Goal: Task Accomplishment & Management: Use online tool/utility

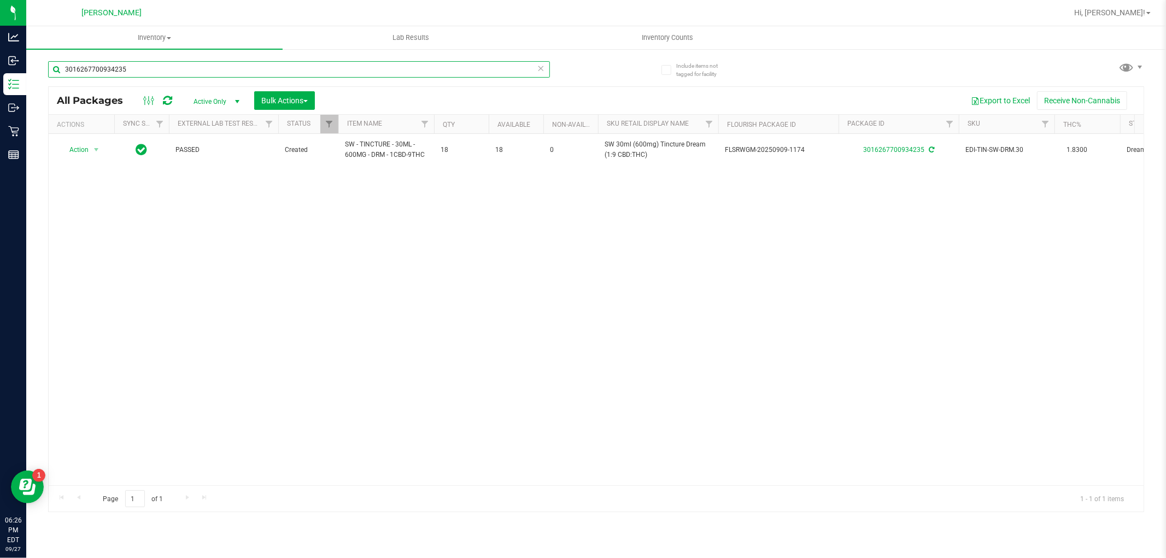
click at [140, 66] on input "3016267700934235" at bounding box center [299, 69] width 502 height 16
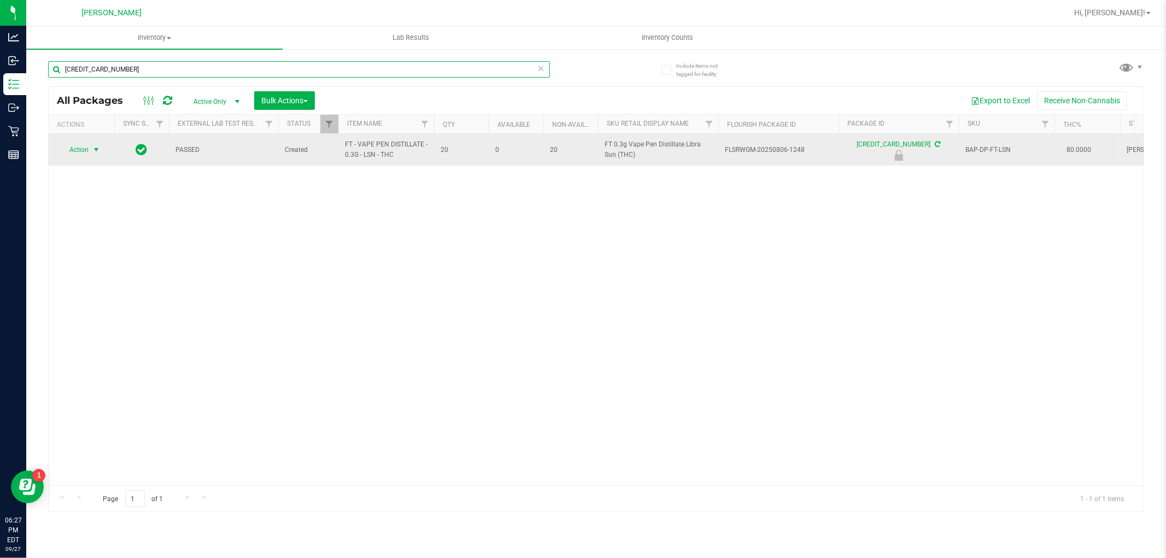
type input "[CREDIT_CARD_NUMBER]"
click at [75, 144] on span "Action" at bounding box center [75, 149] width 30 height 15
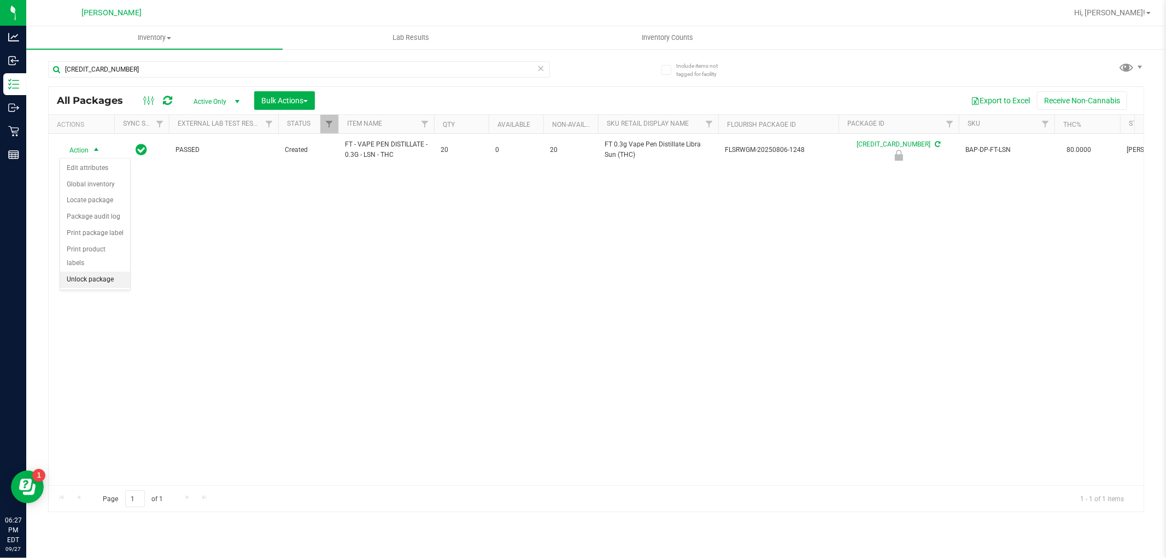
click at [85, 280] on li "Unlock package" at bounding box center [95, 280] width 70 height 16
click at [1122, 18] on link "Hi, [PERSON_NAME]!" at bounding box center [1112, 12] width 85 height 11
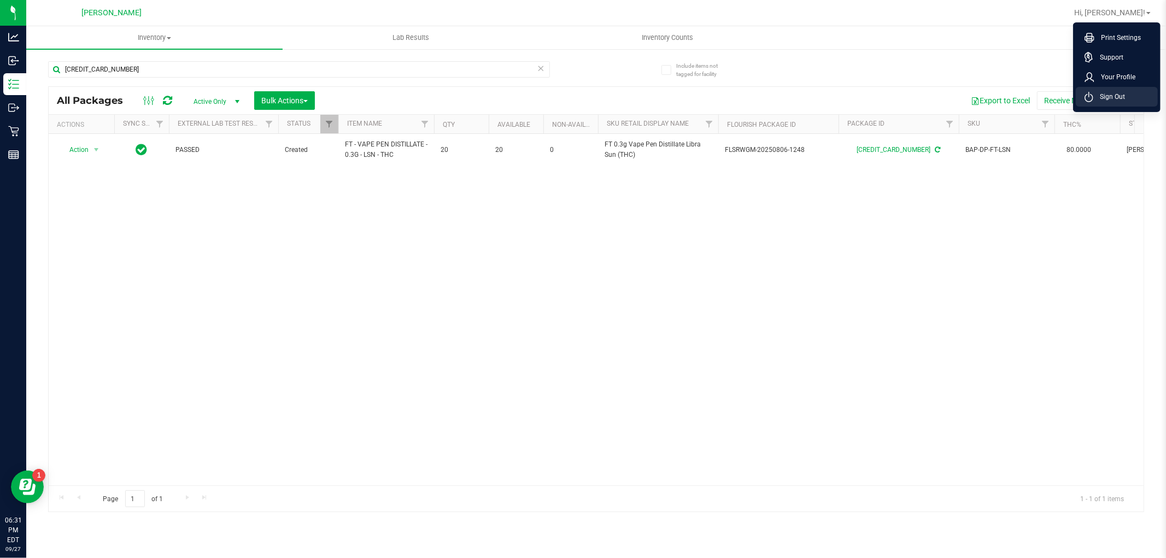
click at [1107, 106] on li "Sign Out" at bounding box center [1117, 97] width 82 height 20
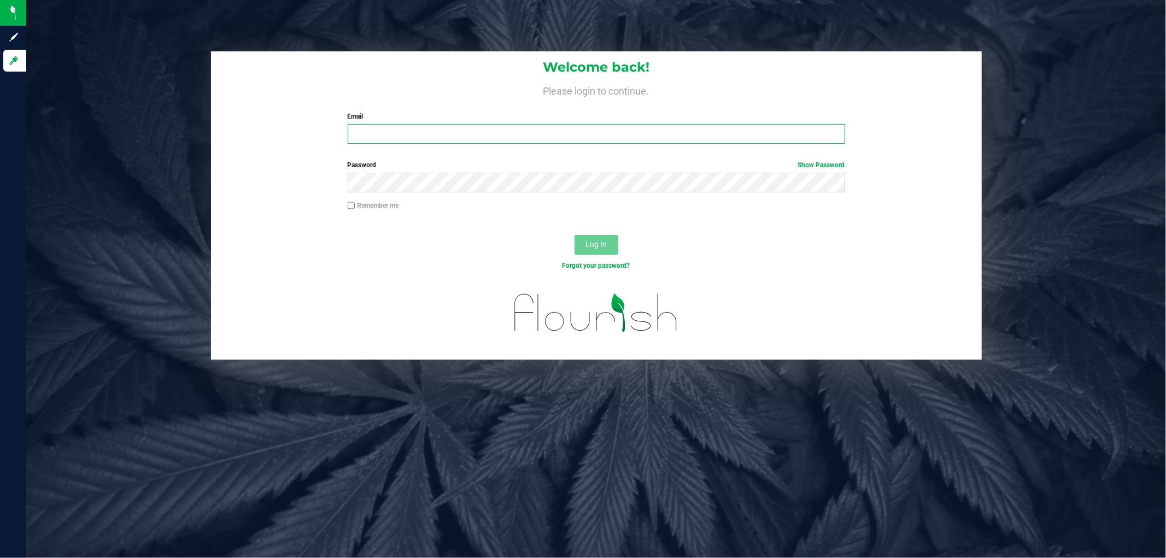
click at [433, 130] on input "Email" at bounding box center [596, 134] width 497 height 20
click at [574, 235] on button "Log In" at bounding box center [596, 245] width 44 height 20
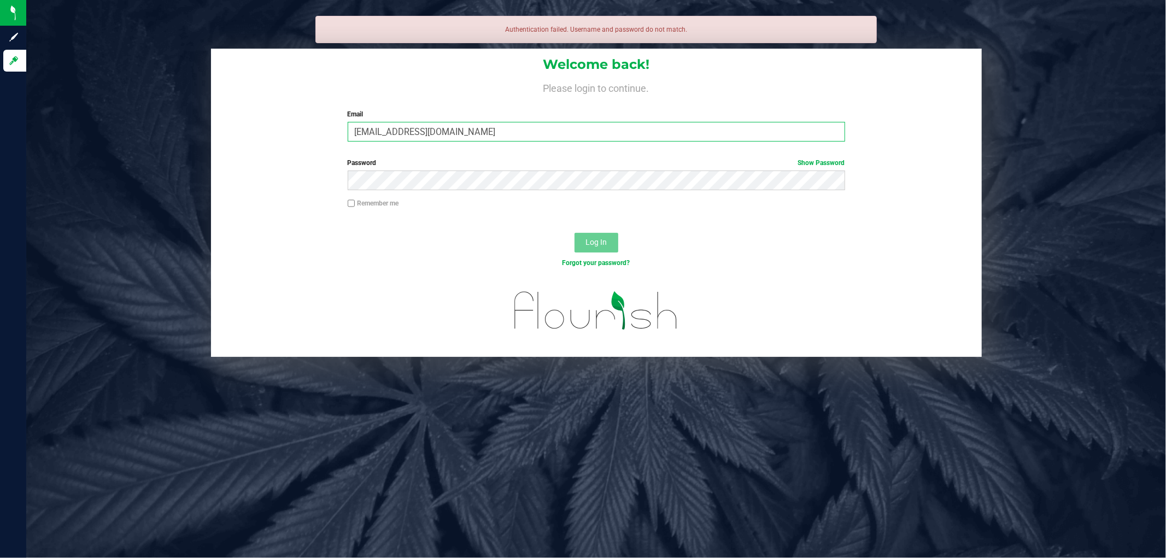
click at [440, 132] on input "[EMAIL_ADDRESS][DOMAIN_NAME]" at bounding box center [596, 132] width 497 height 20
type input "[EMAIL_ADDRESS][DOMAIN_NAME]"
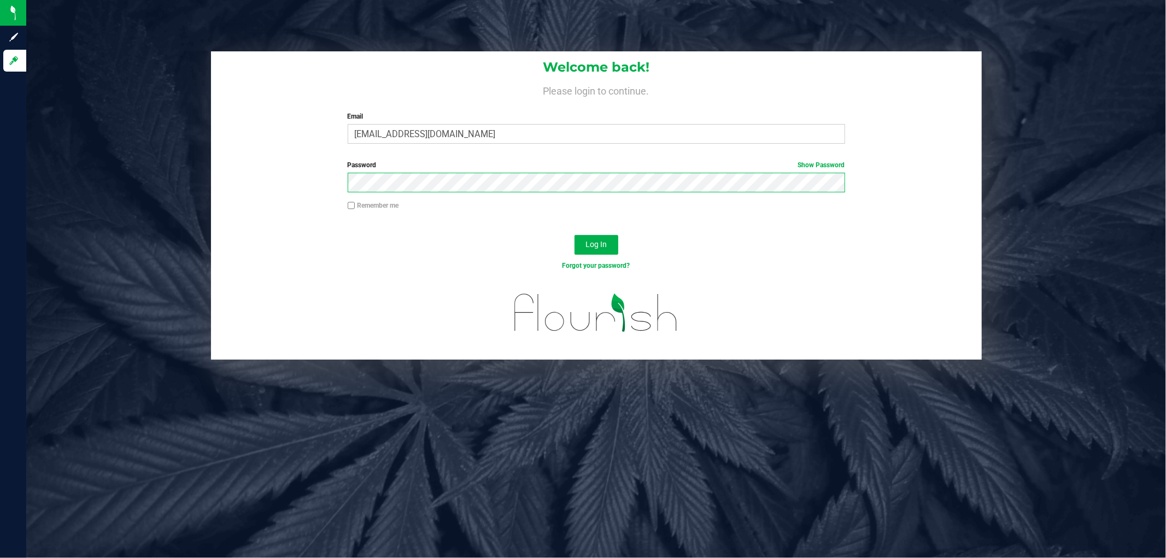
click at [574, 235] on button "Log In" at bounding box center [596, 245] width 44 height 20
